Goal: Information Seeking & Learning: Learn about a topic

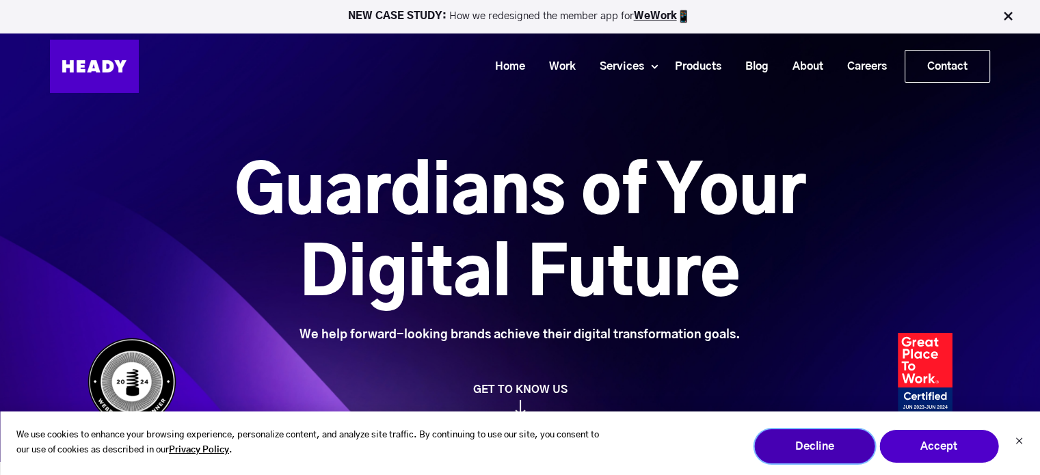
click at [785, 447] on button "Decline" at bounding box center [814, 447] width 120 height 34
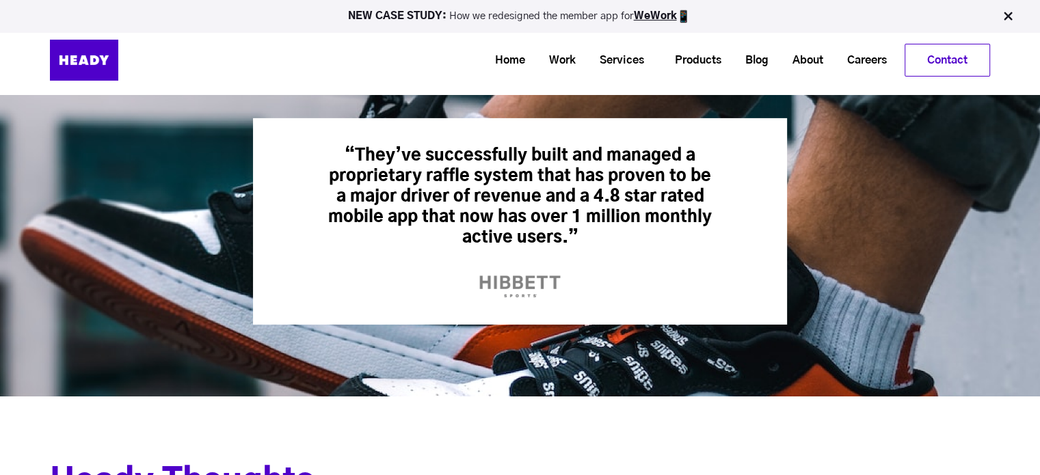
scroll to position [460, 0]
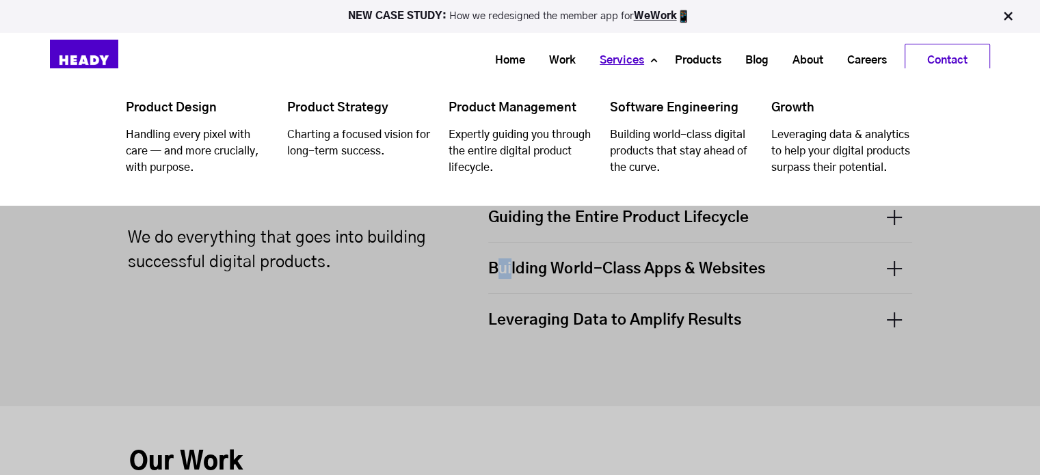
click at [613, 57] on link "Services" at bounding box center [617, 60] width 68 height 25
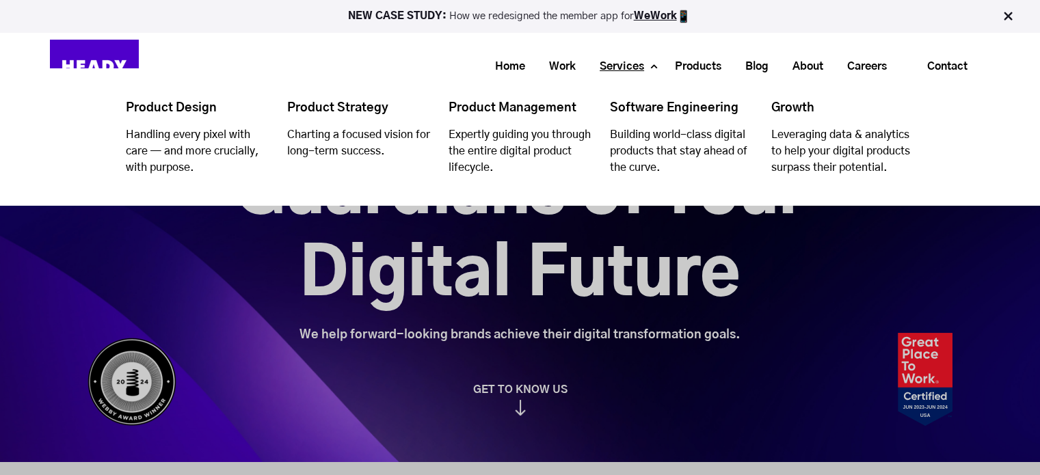
click at [613, 57] on link "Services" at bounding box center [617, 66] width 68 height 25
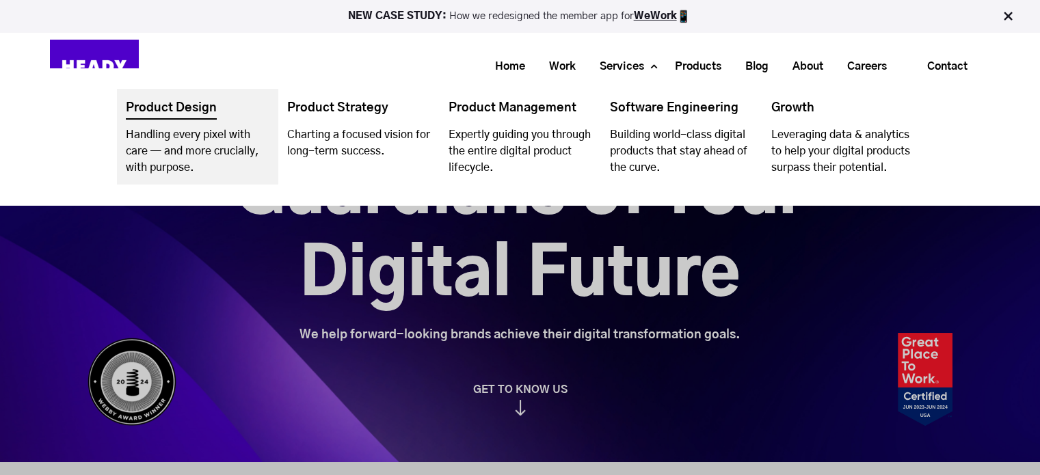
click at [144, 136] on link "Navigation Menu" at bounding box center [197, 137] width 161 height 96
